Goal: Information Seeking & Learning: Learn about a topic

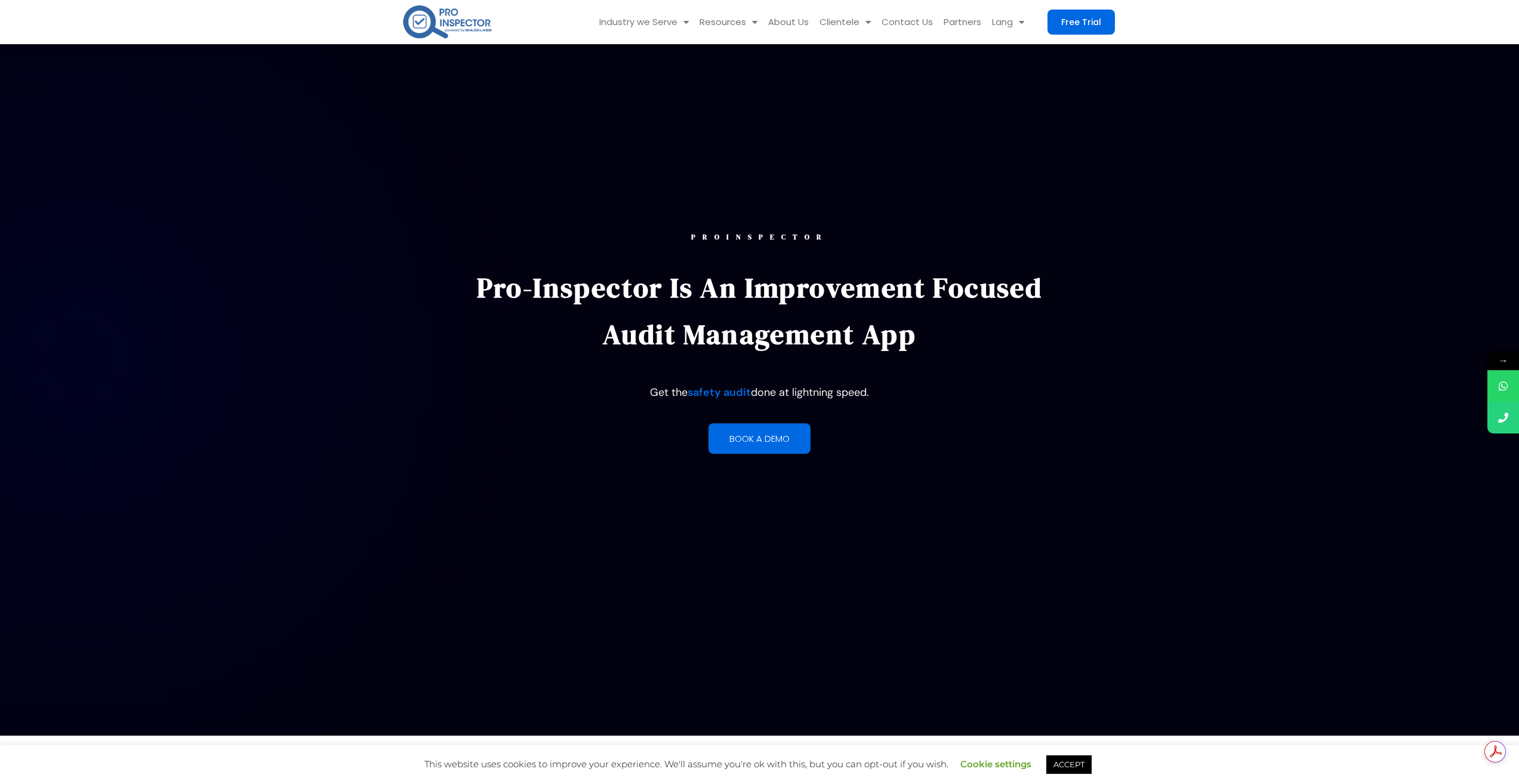
click at [1080, 763] on link "ACCEPT" at bounding box center [1069, 764] width 45 height 18
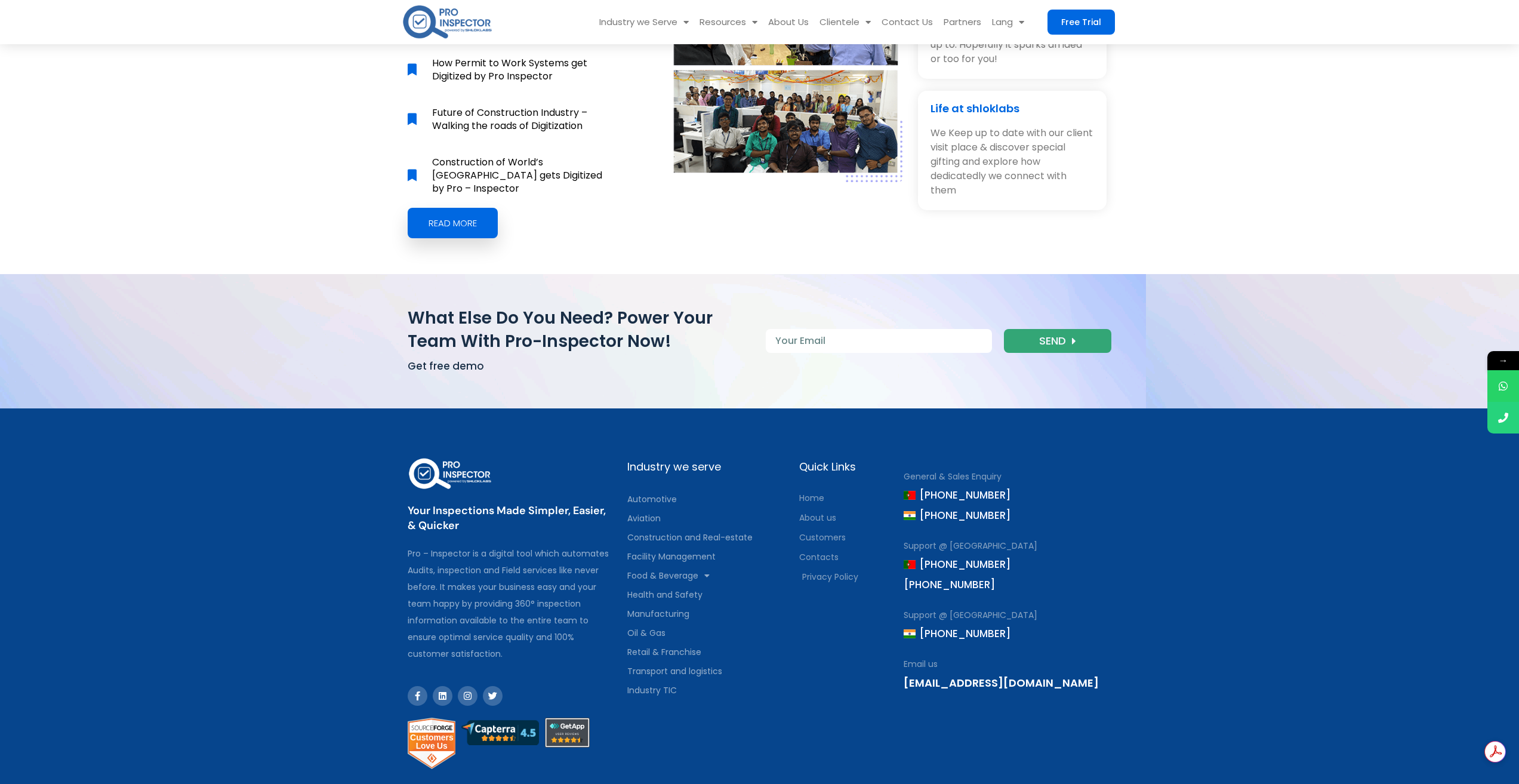
scroll to position [5490, 0]
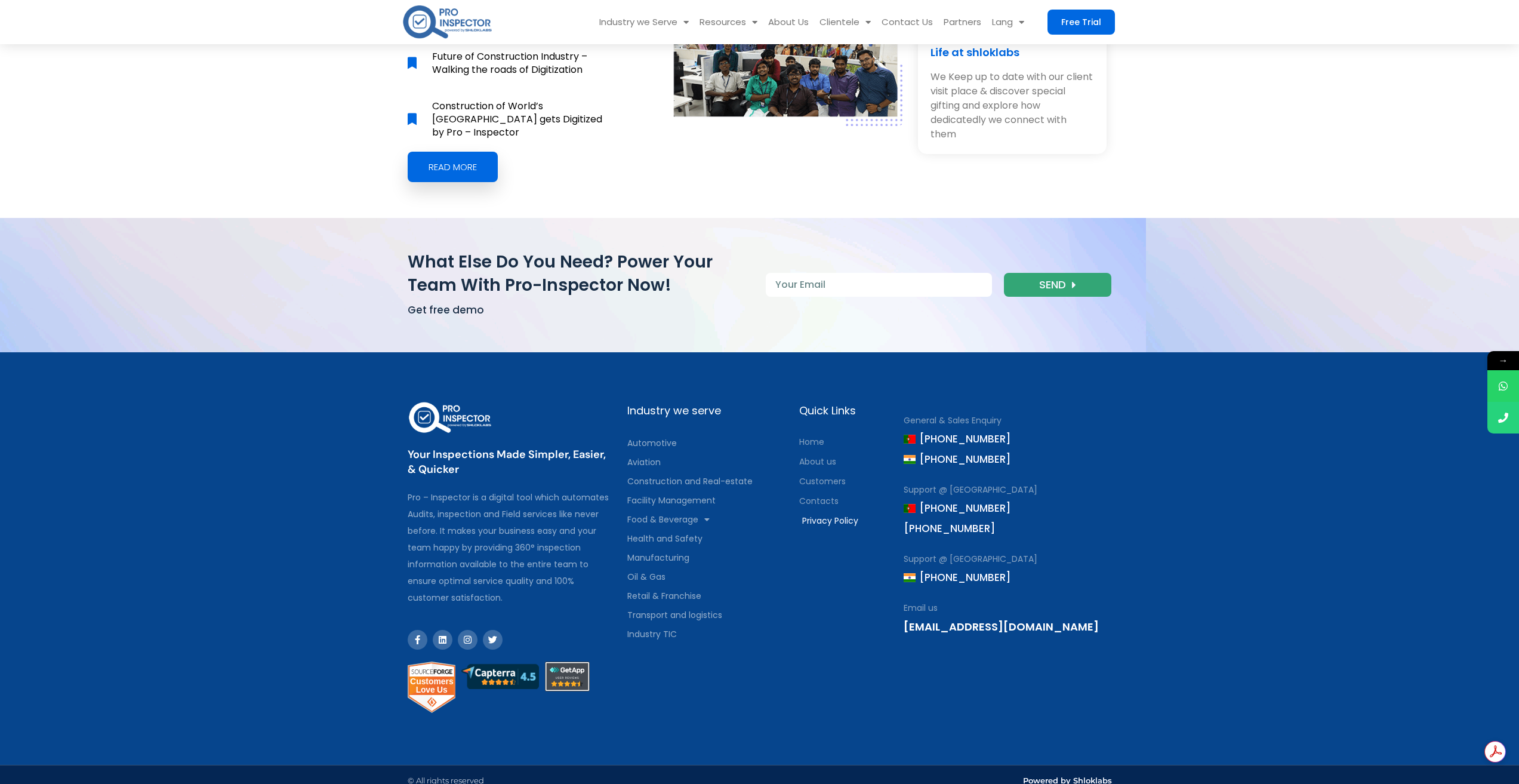
click at [831, 512] on span "Privacy Policy" at bounding box center [829, 521] width 59 height 17
click at [860, 529] on div "Quick Links Home About us Customers Contacts Privacy Policy" at bounding box center [846, 559] width 105 height 329
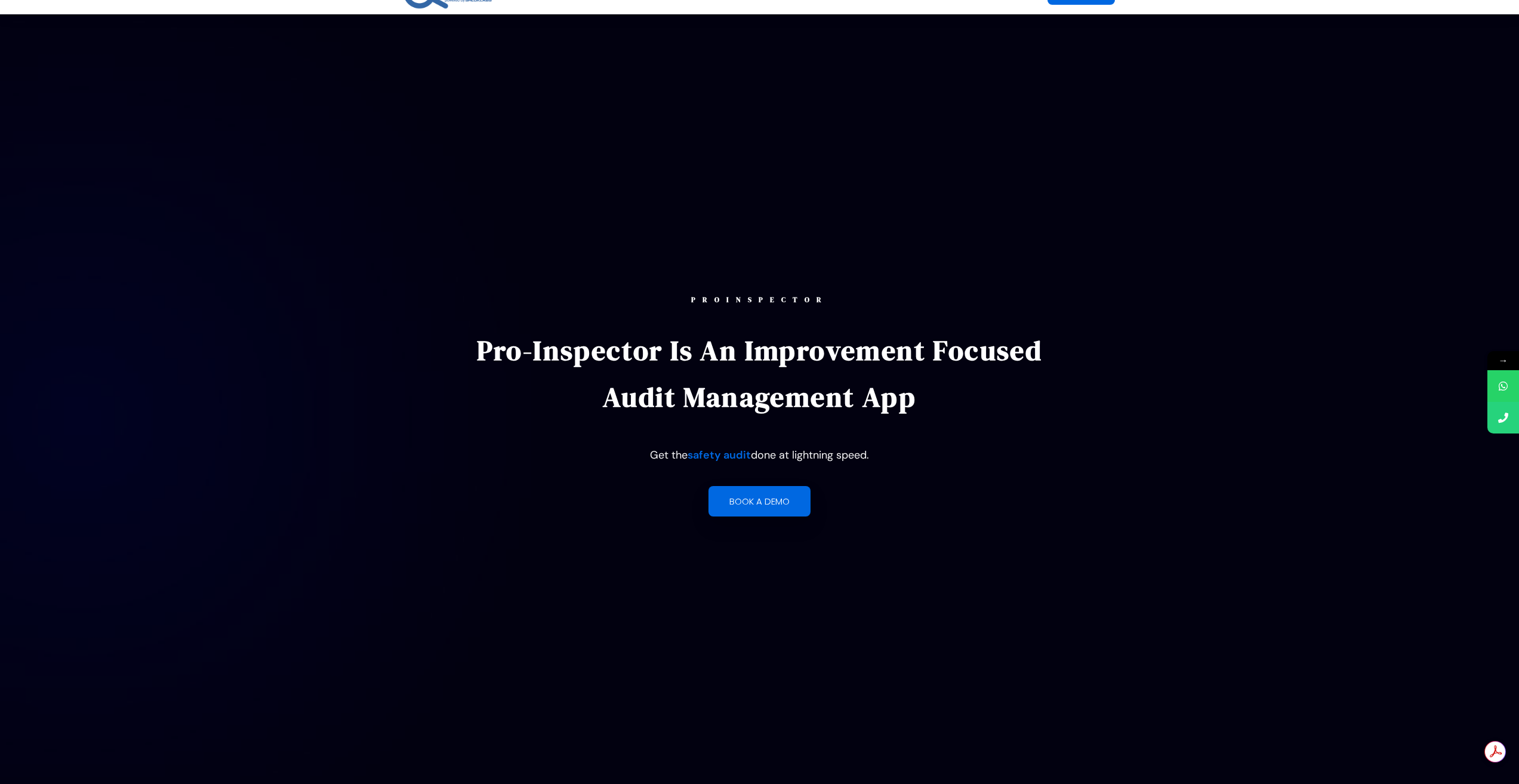
scroll to position [0, 0]
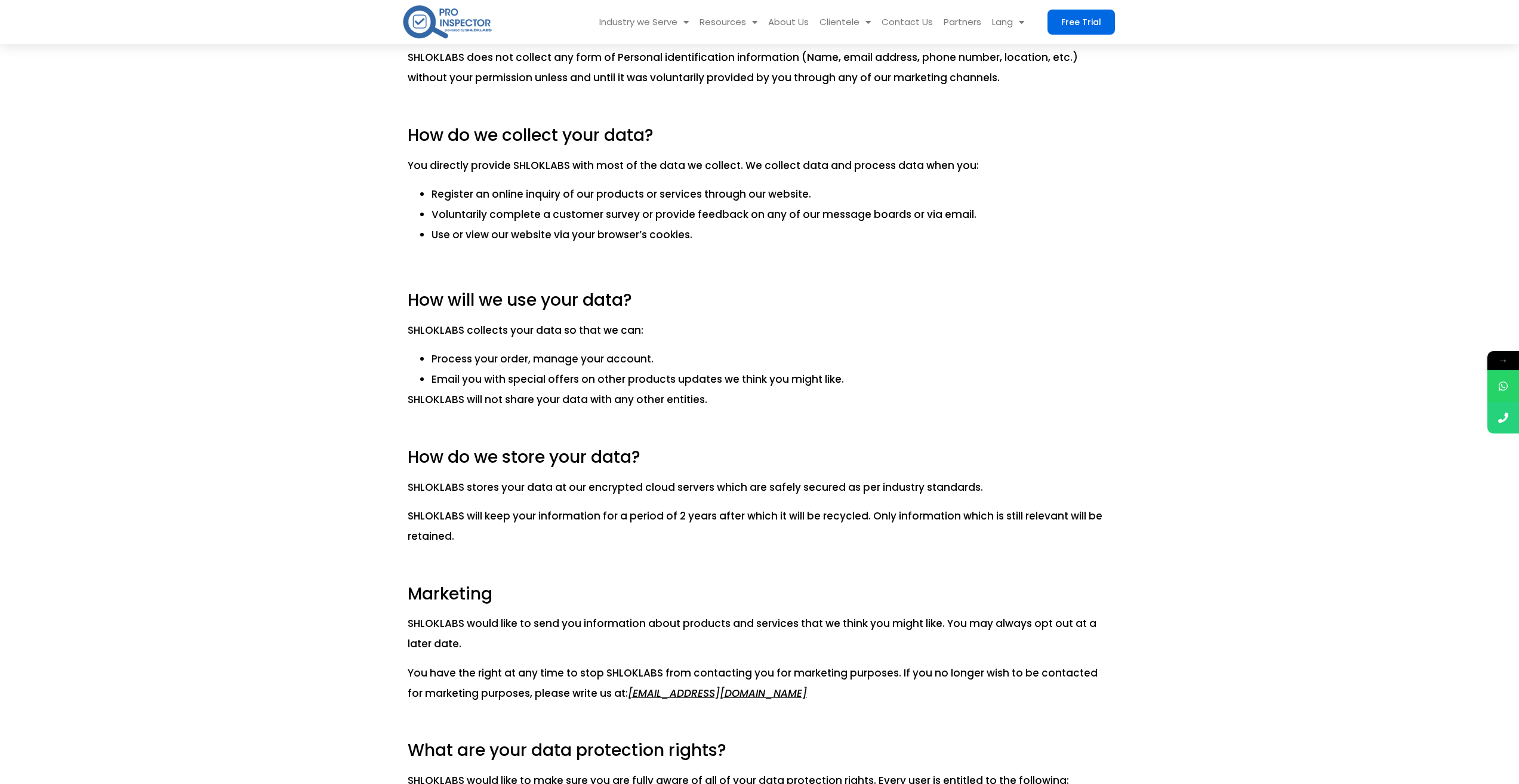
scroll to position [597, 0]
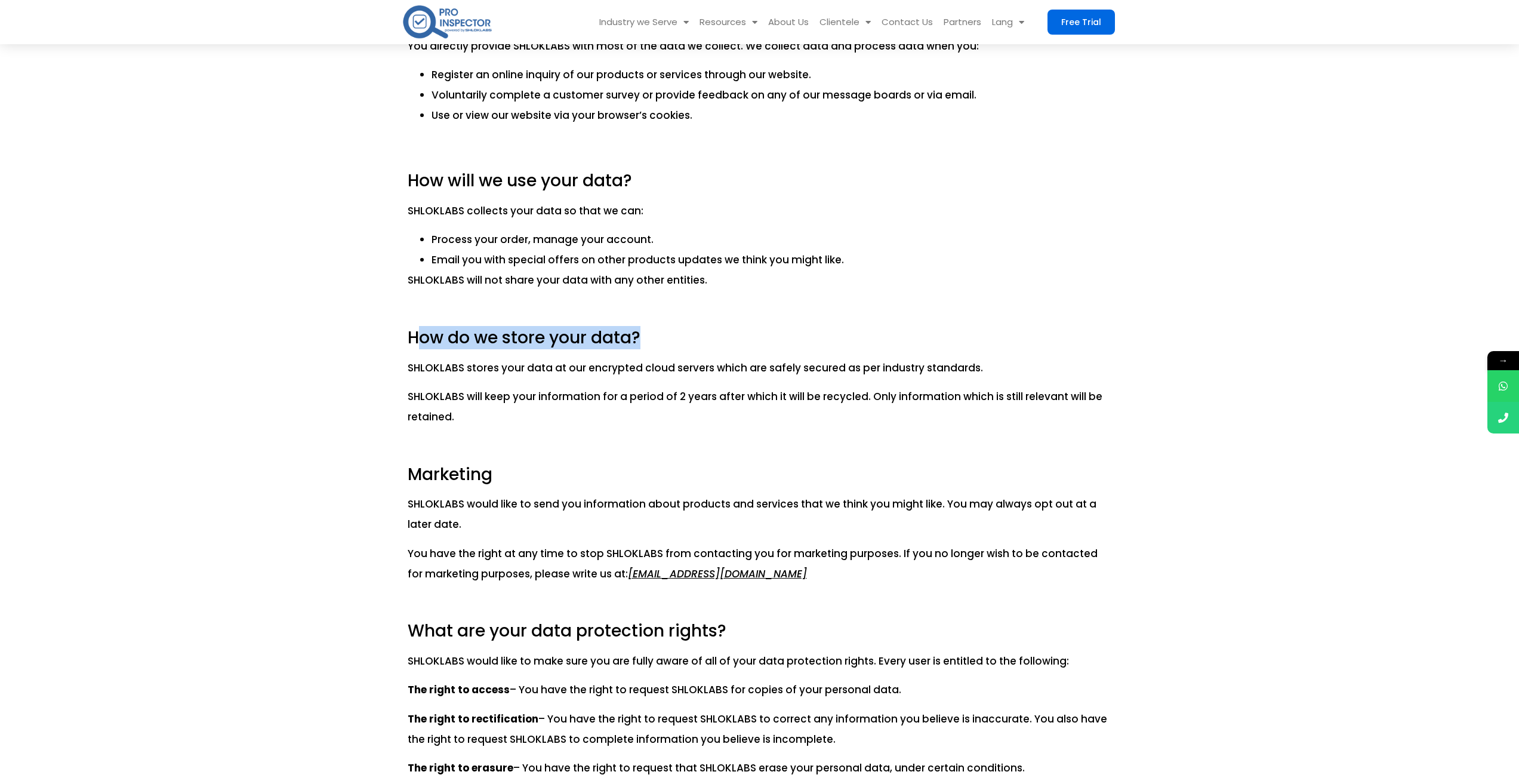
drag, startPoint x: 416, startPoint y: 334, endPoint x: 653, endPoint y: 336, distance: 237.0
click at [653, 336] on h3 "How do we store your data?" at bounding box center [760, 338] width 704 height 20
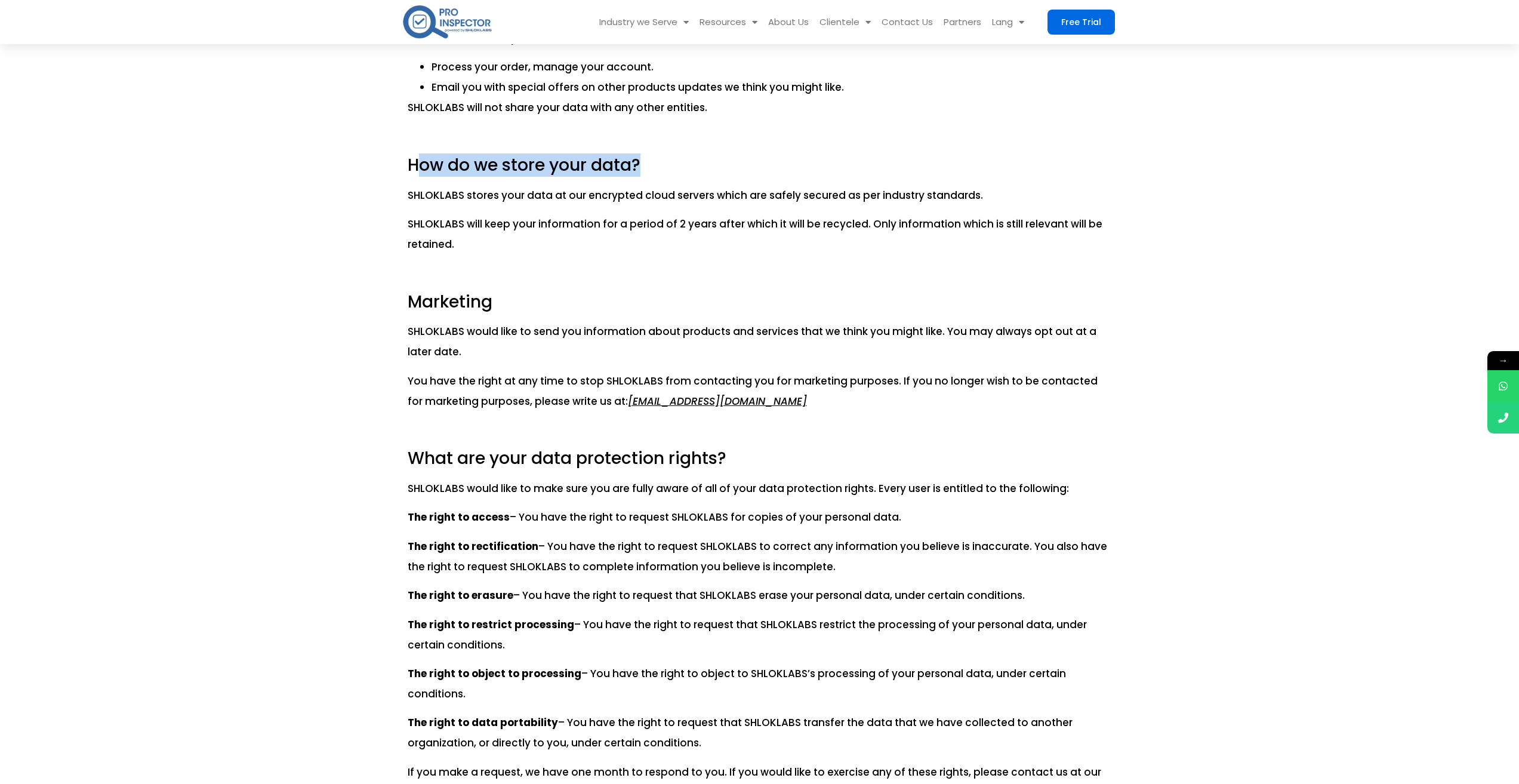
scroll to position [776, 0]
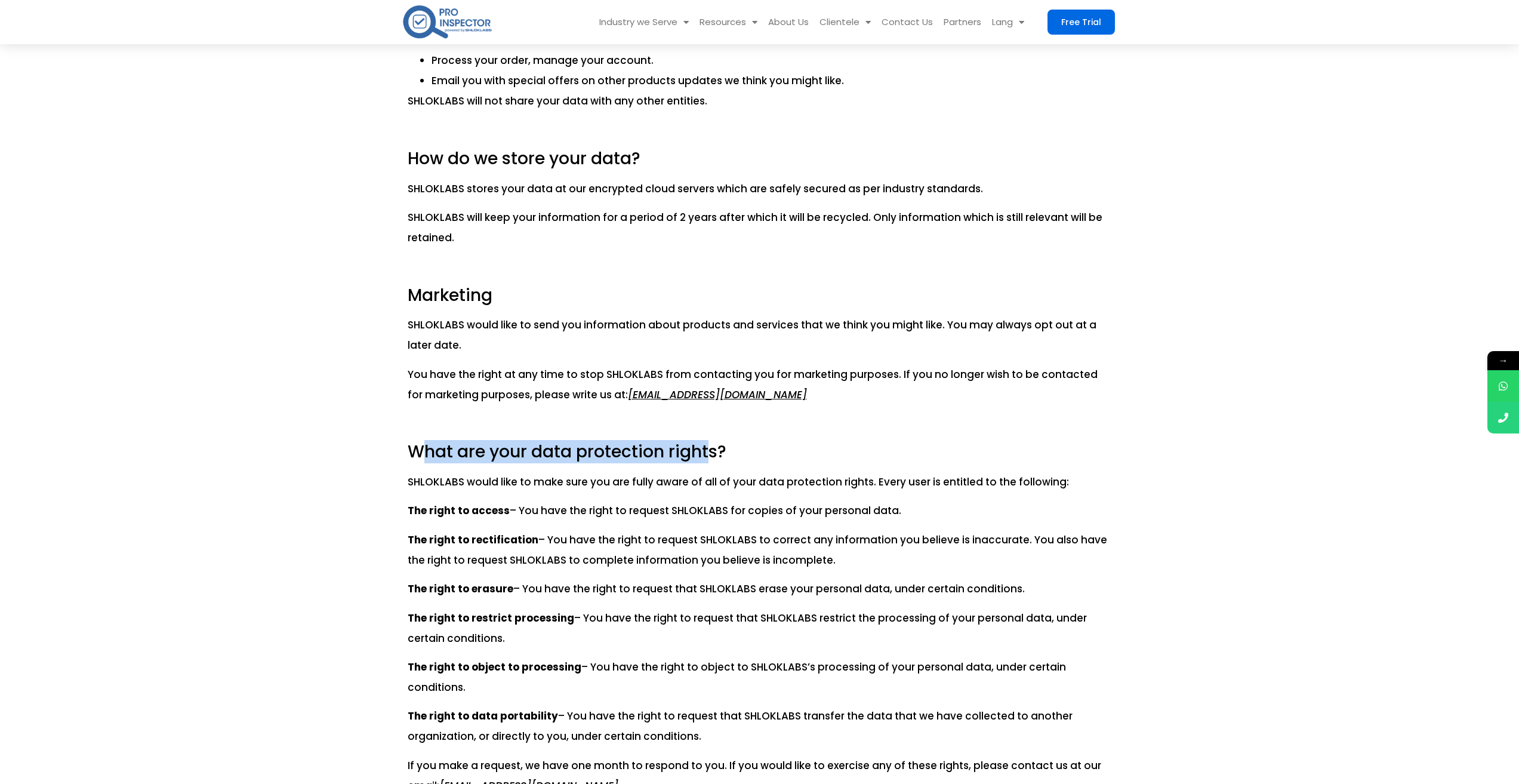
drag, startPoint x: 416, startPoint y: 449, endPoint x: 706, endPoint y: 457, distance: 290.1
click at [706, 457] on h3 "What are your data protection rights?" at bounding box center [760, 452] width 704 height 20
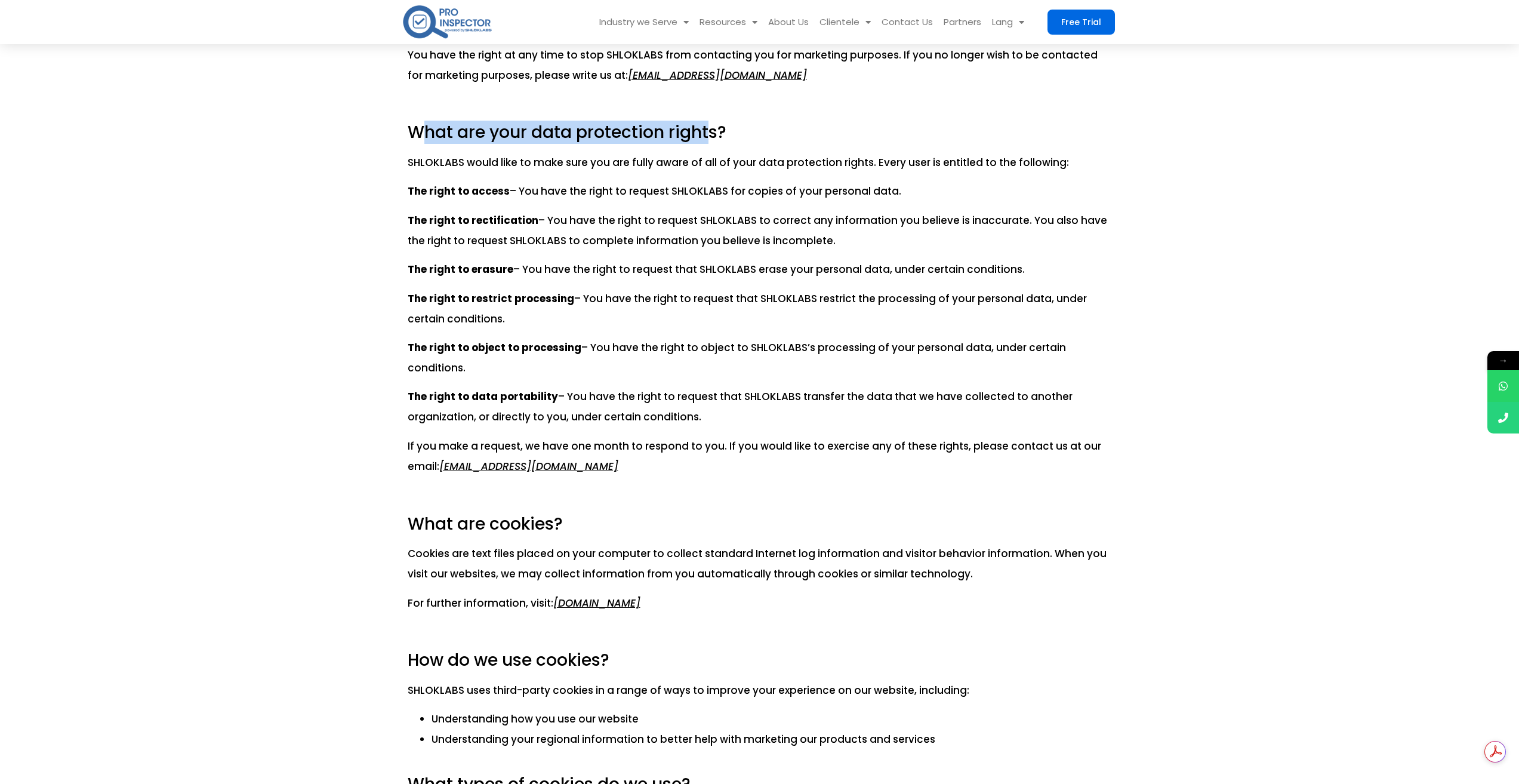
scroll to position [1253, 0]
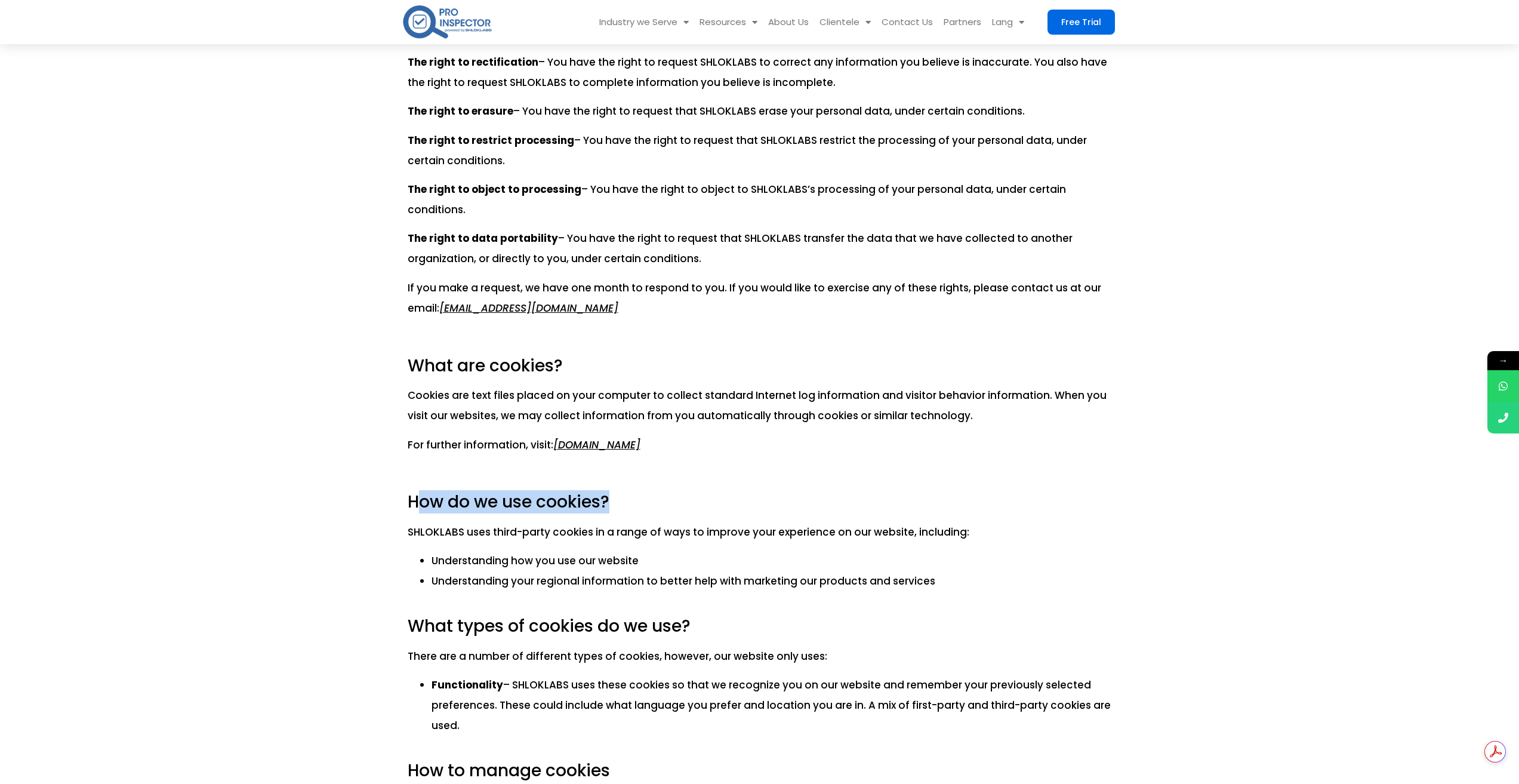
drag, startPoint x: 416, startPoint y: 500, endPoint x: 622, endPoint y: 509, distance: 206.2
click at [622, 509] on h3 "How do we use cookies?" at bounding box center [760, 502] width 704 height 20
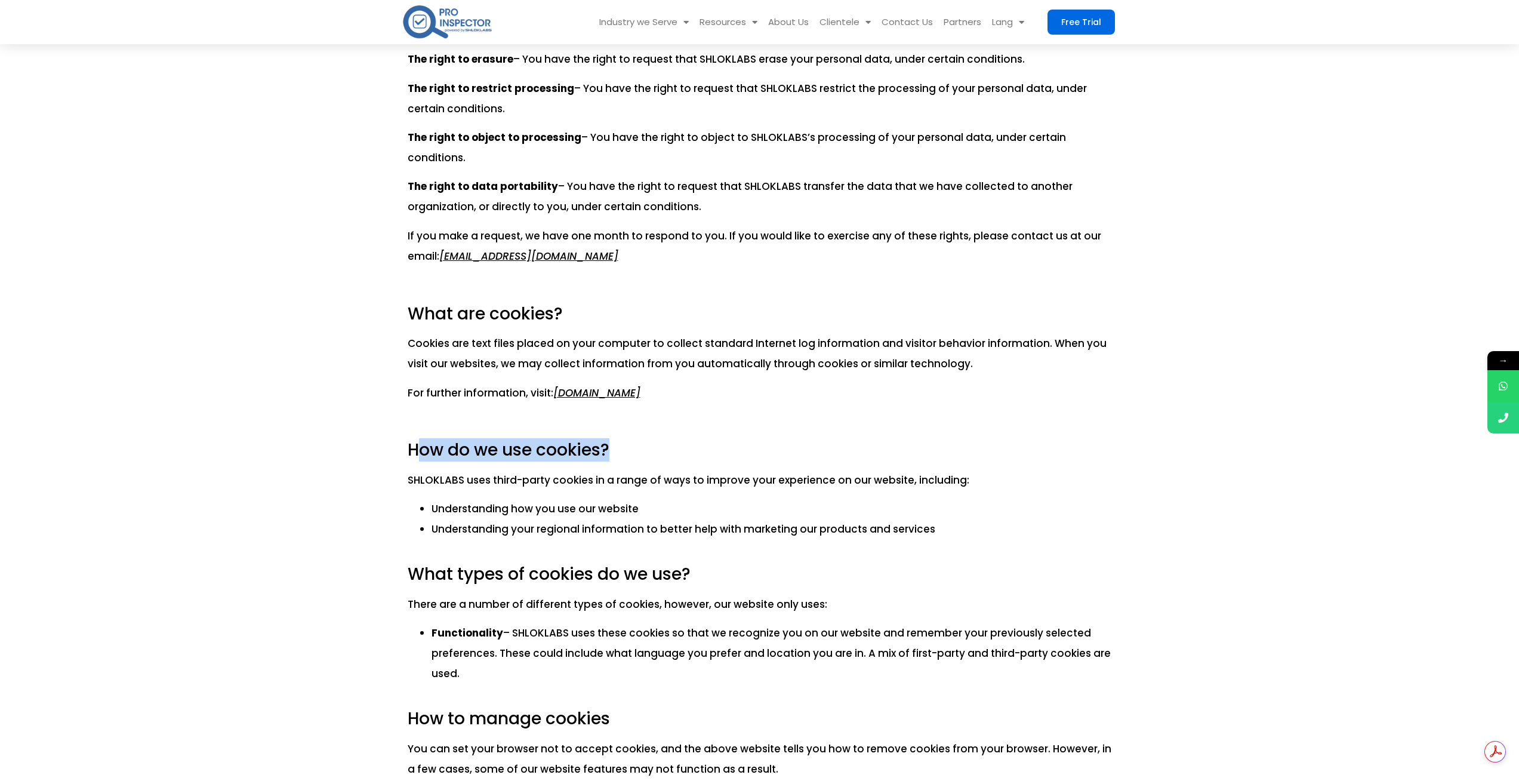
scroll to position [1433, 0]
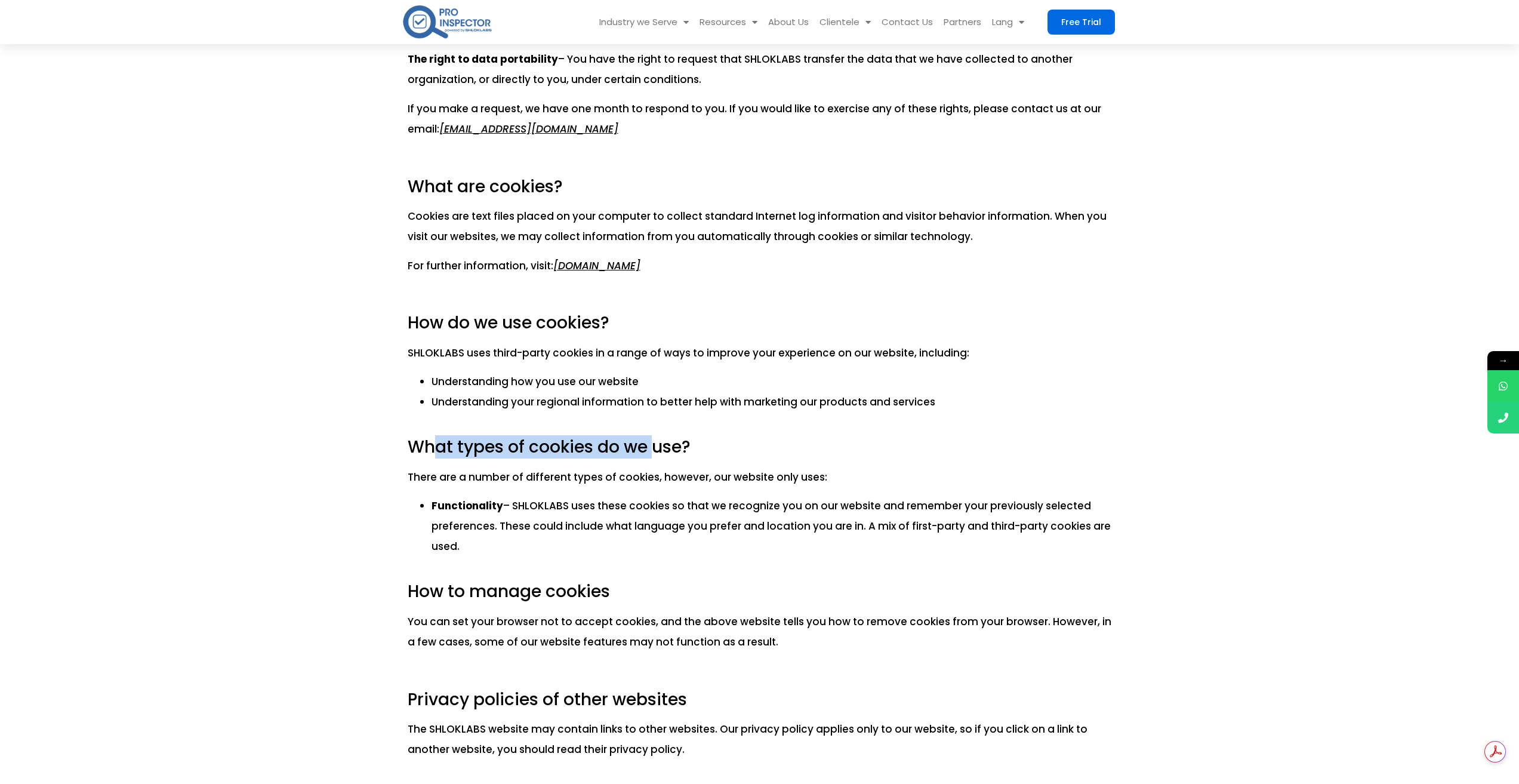
drag, startPoint x: 432, startPoint y: 447, endPoint x: 653, endPoint y: 449, distance: 221.0
click at [652, 449] on h3 "What types of cookies do we use?" at bounding box center [760, 447] width 704 height 20
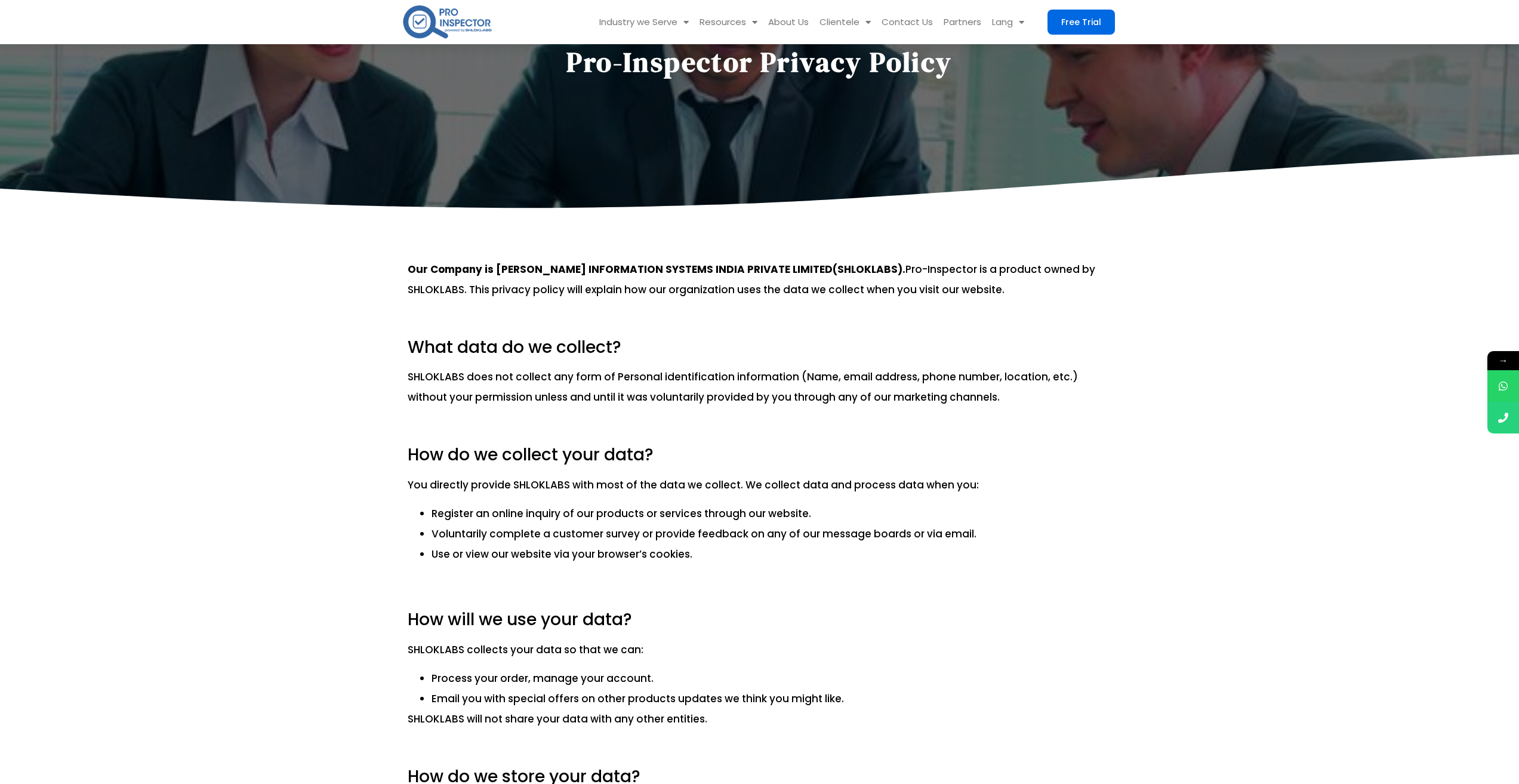
scroll to position [179, 0]
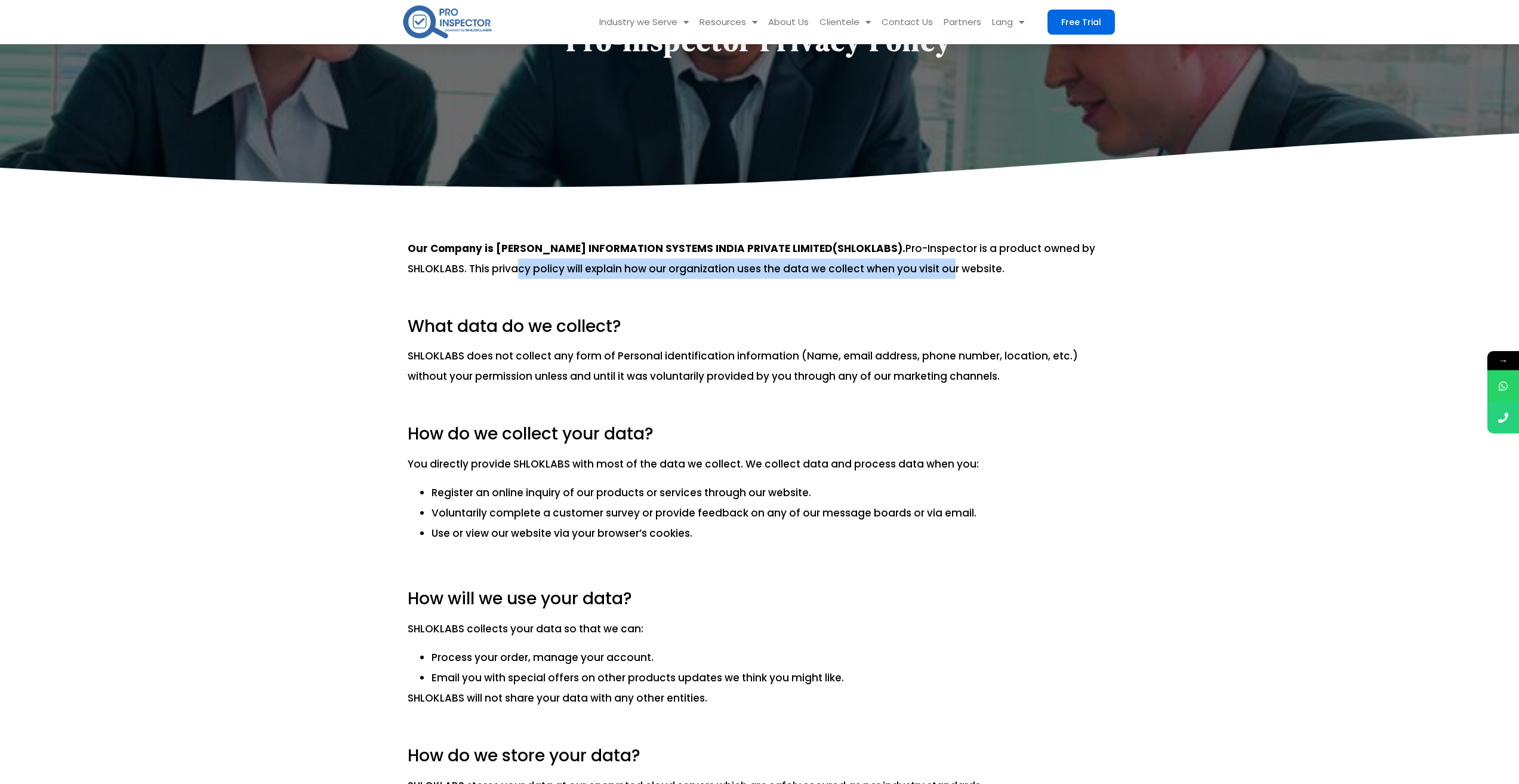
drag, startPoint x: 425, startPoint y: 265, endPoint x: 863, endPoint y: 273, distance: 438.1
click at [863, 273] on p "Our Company is SHLOK INFORMATION SYSTEMS INDIA PRIVATE LIMITED(SHLOKLABS). Pro-…" at bounding box center [760, 259] width 704 height 41
click at [795, 372] on p "SHLOKLABS does not collect any form of Personal identification information (Nam…" at bounding box center [760, 365] width 704 height 41
